Goal: Task Accomplishment & Management: Manage account settings

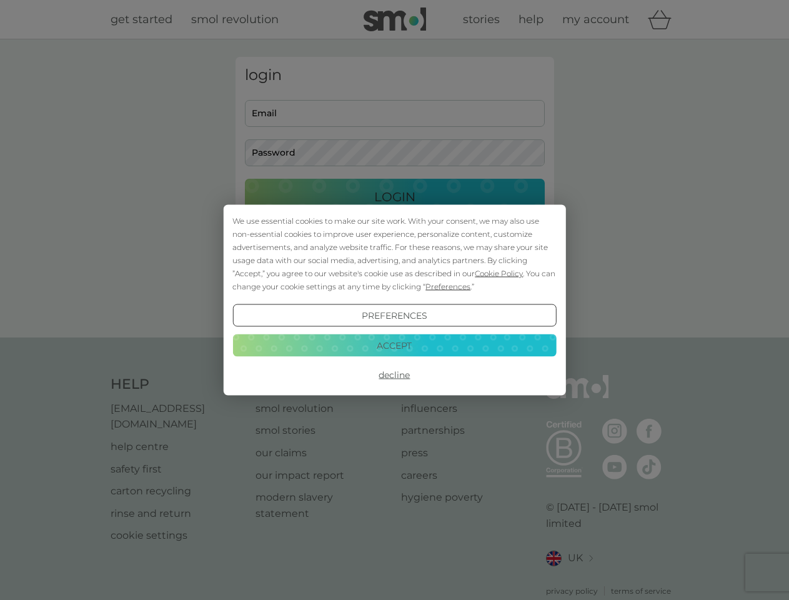
click at [499, 273] on span "Cookie Policy" at bounding box center [499, 273] width 48 height 9
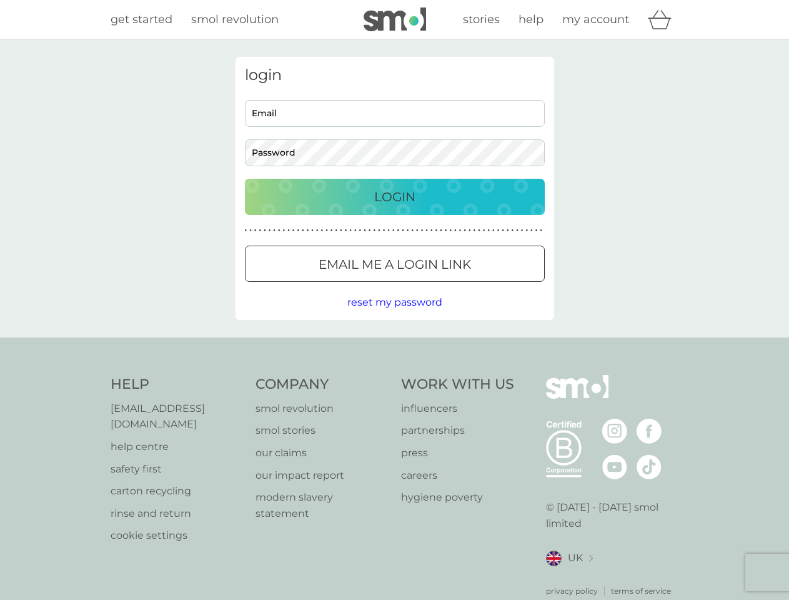
click at [447, 286] on div "login Email Password Login ● ● ● ● ● ● ● ● ● ● ● ● ● ● ● ● ● ● ● ● ● ● ● ● ● ● …" at bounding box center [395, 188] width 319 height 263
click at [394, 316] on div "login Email Password Login ● ● ● ● ● ● ● ● ● ● ● ● ● ● ● ● ● ● ● ● ● ● ● ● ● ● …" at bounding box center [395, 188] width 319 height 263
click at [394, 375] on div "Help [EMAIL_ADDRESS][DOMAIN_NAME] help centre safety first carton recycling rin…" at bounding box center [395, 486] width 569 height 222
click at [394, 345] on div "Help [EMAIL_ADDRESS][DOMAIN_NAME] help centre safety first carton recycling rin…" at bounding box center [394, 485] width 789 height 297
